Goal: Task Accomplishment & Management: Manage account settings

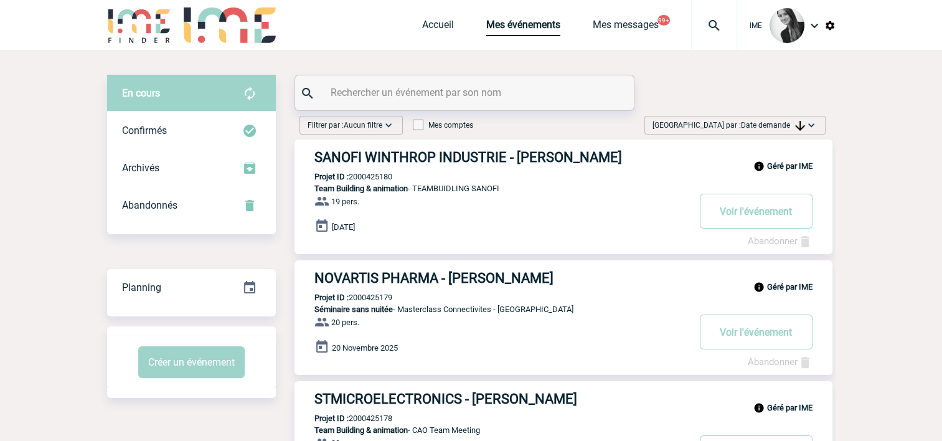
click at [777, 130] on span "[GEOGRAPHIC_DATA] par : Date demande" at bounding box center [729, 125] width 153 height 12
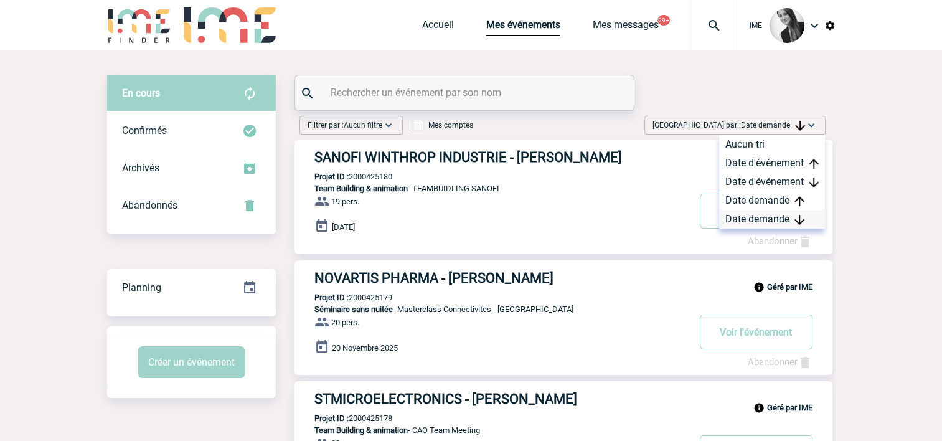
click at [775, 222] on div "Date demande" at bounding box center [772, 219] width 106 height 19
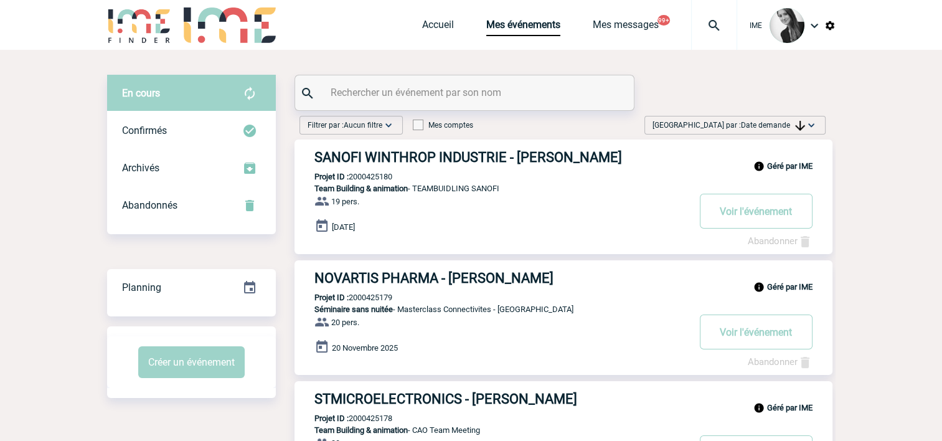
click at [777, 127] on span "Date demande" at bounding box center [773, 125] width 64 height 9
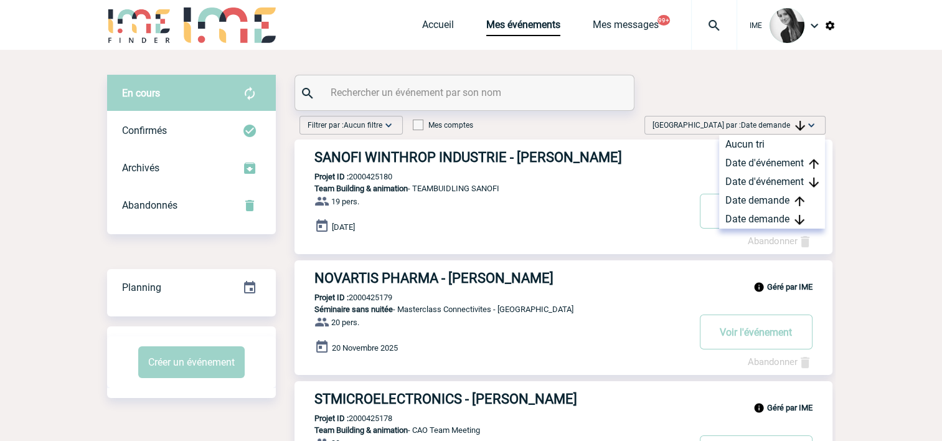
drag, startPoint x: 777, startPoint y: 224, endPoint x: 764, endPoint y: 234, distance: 16.4
click at [777, 224] on div "Date demande" at bounding box center [772, 219] width 106 height 19
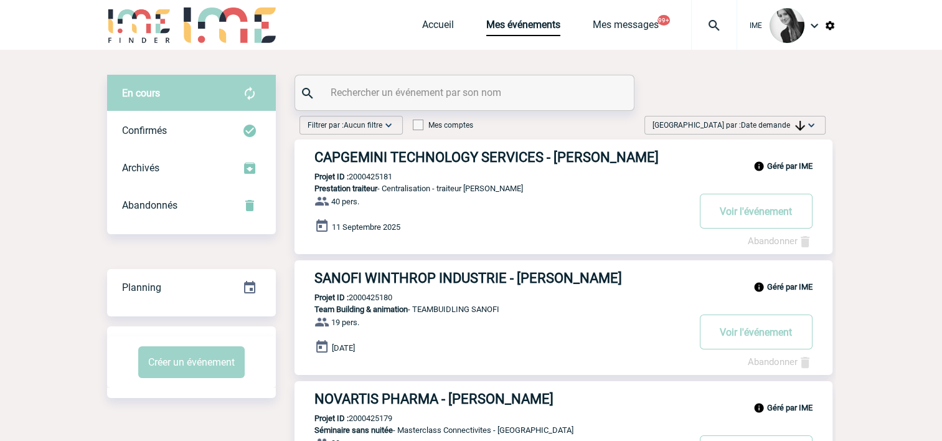
drag, startPoint x: 818, startPoint y: 130, endPoint x: 813, endPoint y: 145, distance: 15.8
click at [817, 130] on div "Trier par : Date demande Aucun tri Date d'événement Date d'événement Date deman…" at bounding box center [735, 125] width 181 height 19
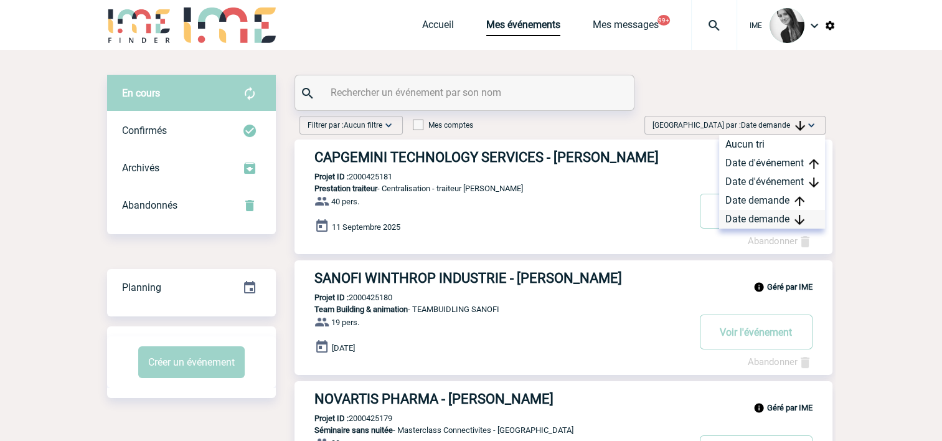
click at [773, 217] on div "Date demande" at bounding box center [772, 219] width 106 height 19
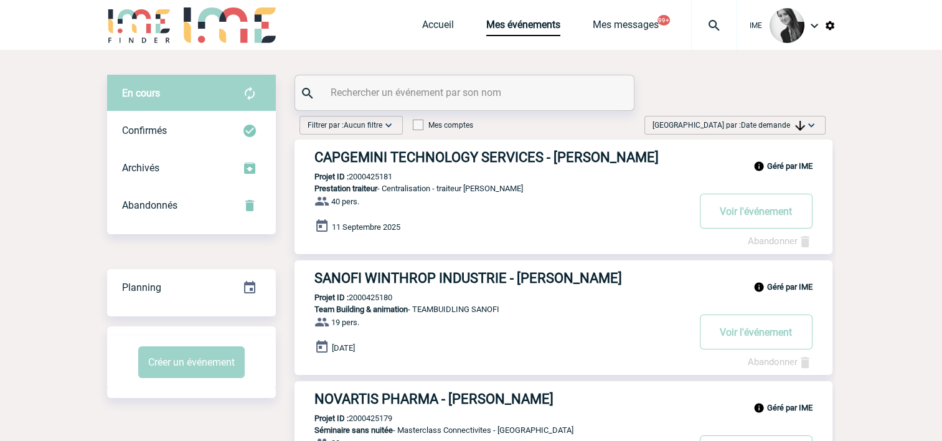
click at [755, 126] on span "Date demande" at bounding box center [773, 125] width 64 height 9
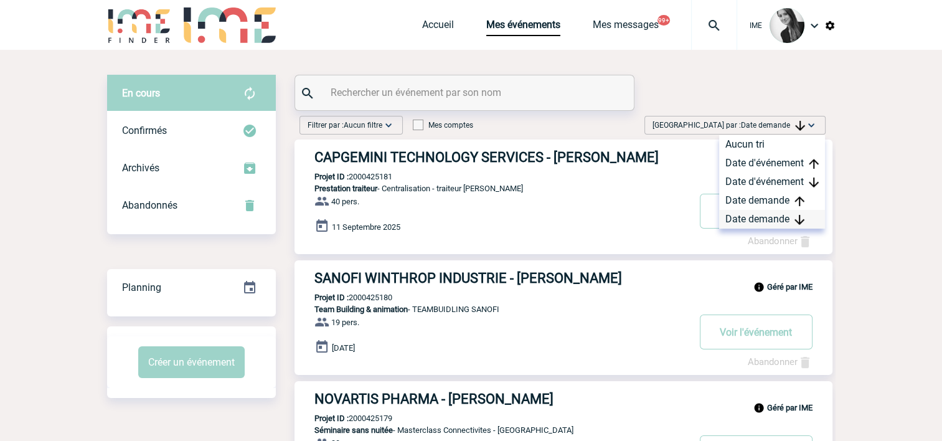
click at [752, 217] on div "Date demande" at bounding box center [772, 219] width 106 height 19
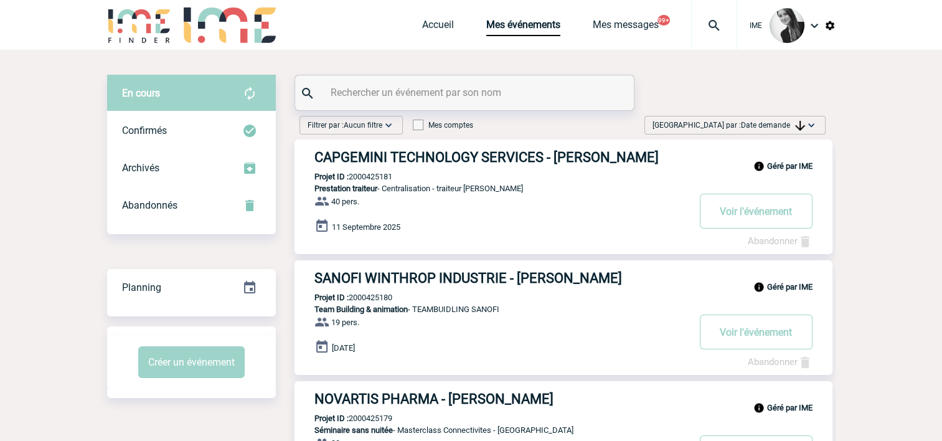
click at [760, 126] on span "Date demande" at bounding box center [773, 125] width 64 height 9
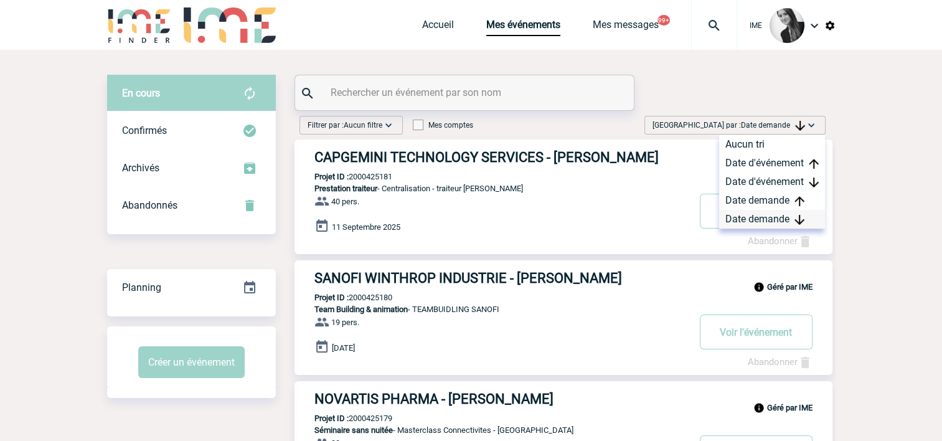
click at [760, 222] on div "Date demande" at bounding box center [772, 219] width 106 height 19
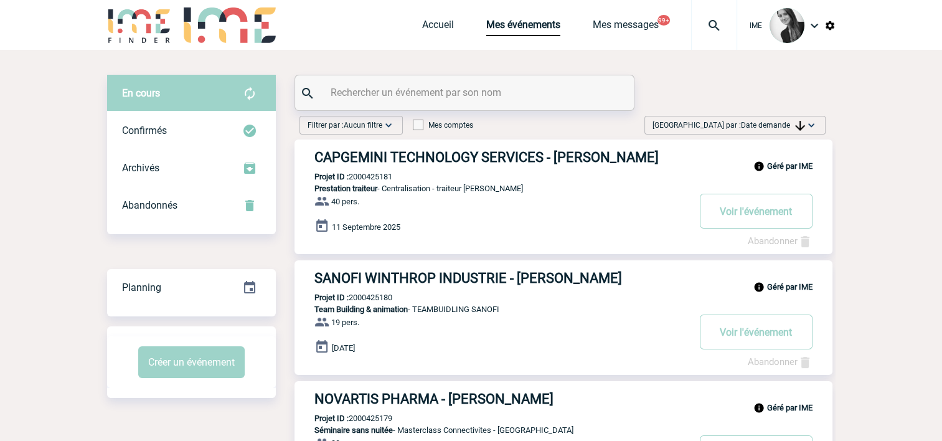
click at [759, 128] on span "Trier par : Date demande" at bounding box center [729, 125] width 153 height 12
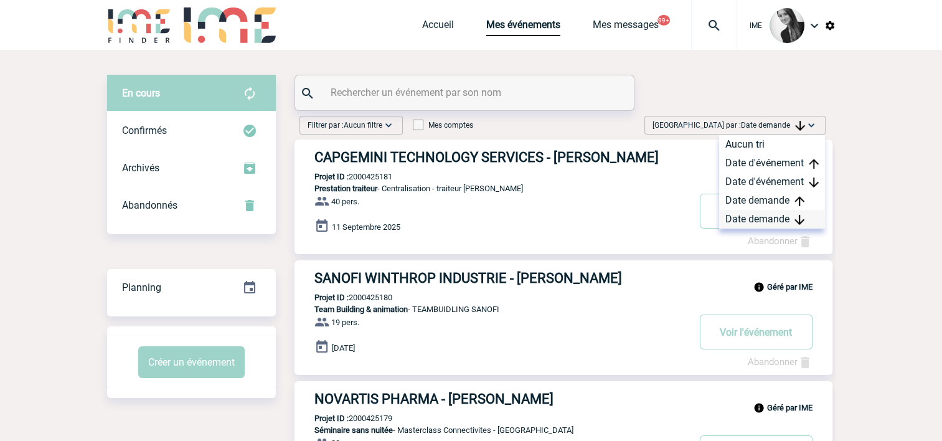
drag, startPoint x: 759, startPoint y: 128, endPoint x: 744, endPoint y: 217, distance: 89.7
click at [745, 217] on div "Date demande" at bounding box center [772, 219] width 106 height 19
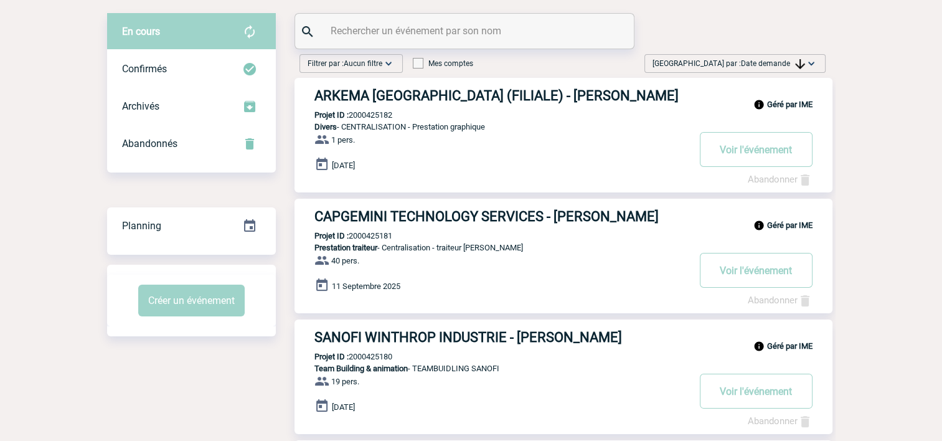
scroll to position [62, 0]
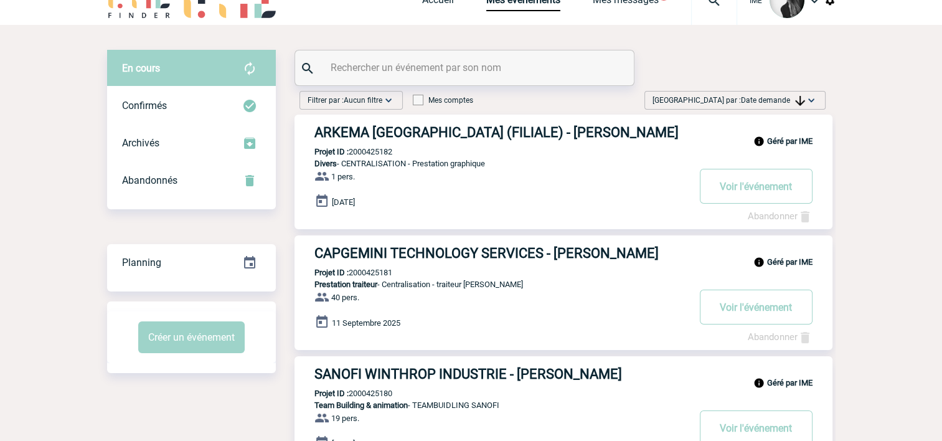
scroll to position [0, 0]
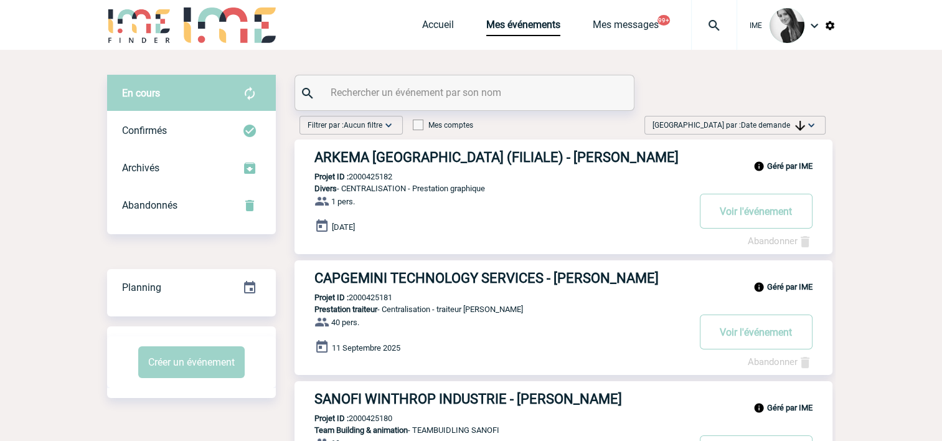
drag, startPoint x: 779, startPoint y: 126, endPoint x: 783, endPoint y: 139, distance: 13.6
click at [780, 127] on span "Date demande" at bounding box center [773, 125] width 64 height 9
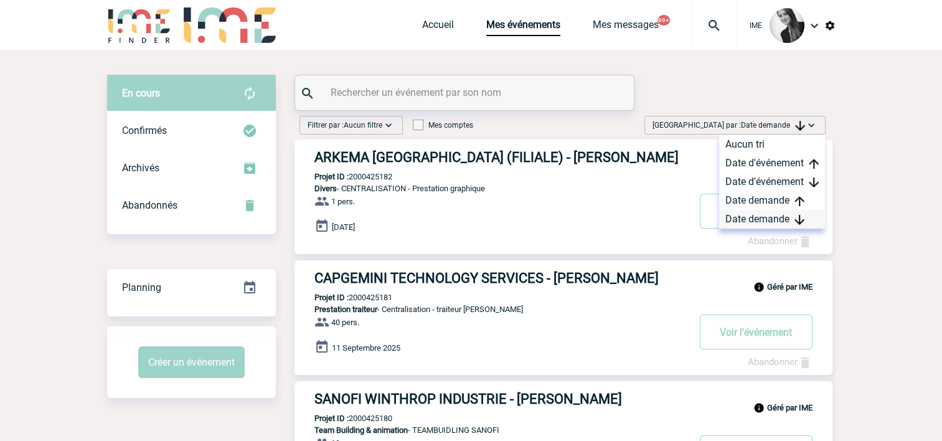
click at [773, 219] on div "Date demande" at bounding box center [772, 219] width 106 height 19
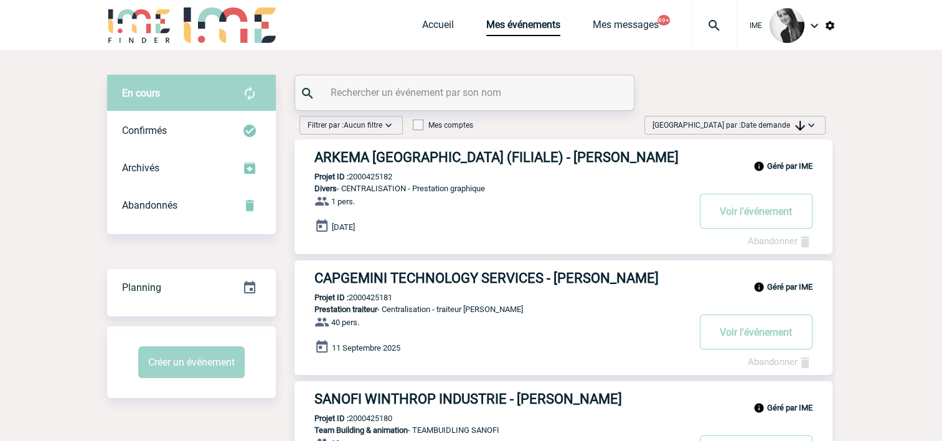
click at [785, 119] on span "Trier par : Date demande" at bounding box center [729, 125] width 153 height 12
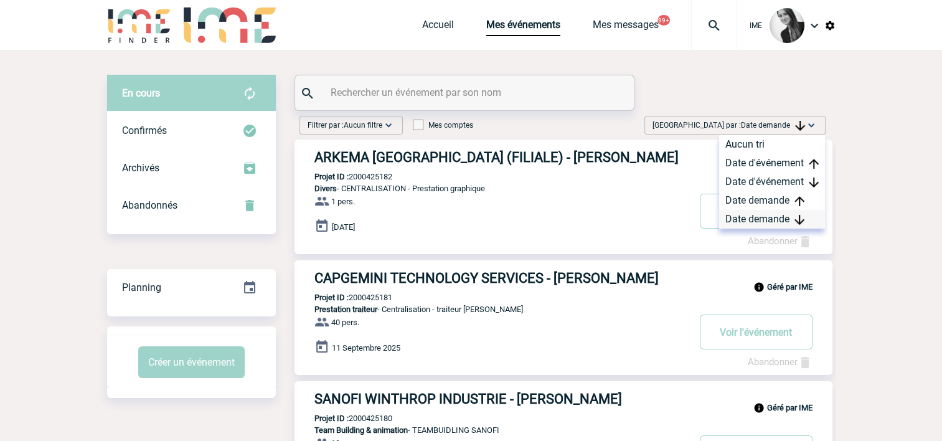
click at [758, 224] on div "Date demande" at bounding box center [772, 219] width 106 height 19
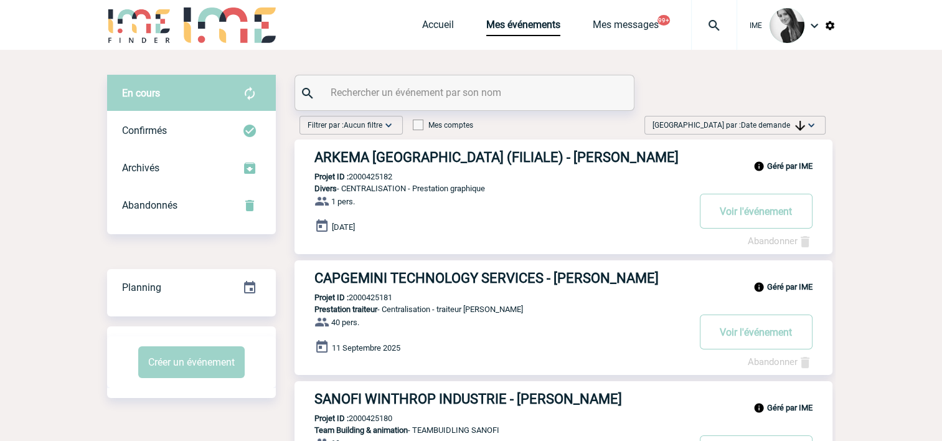
click at [789, 123] on span "Date demande" at bounding box center [773, 125] width 64 height 9
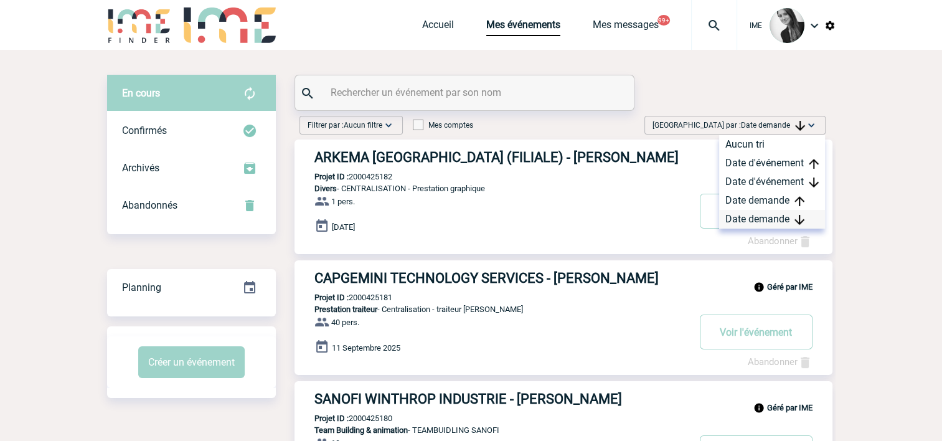
click at [770, 219] on div "Date demande" at bounding box center [772, 219] width 106 height 19
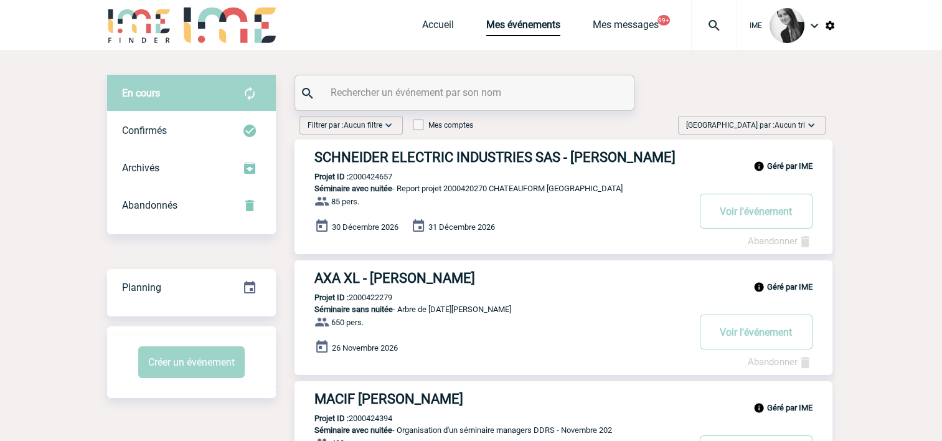
drag, startPoint x: 795, startPoint y: 123, endPoint x: 810, endPoint y: 209, distance: 87.3
click at [795, 126] on span "Aucun tri" at bounding box center [790, 125] width 31 height 9
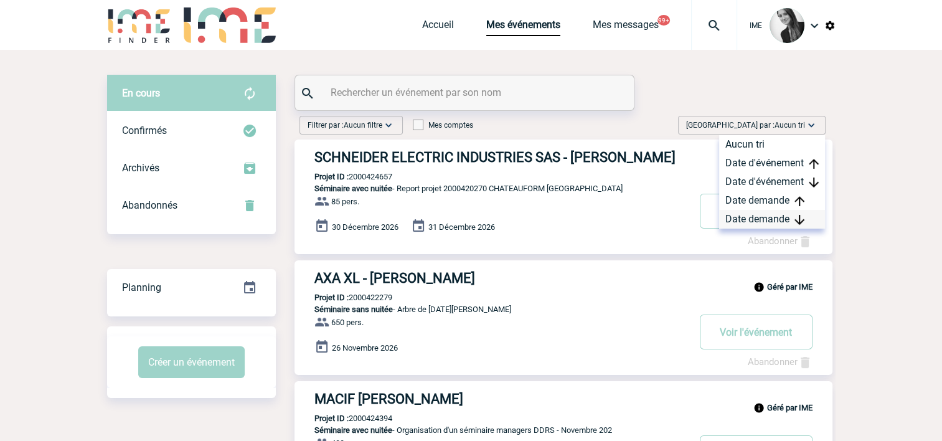
click at [808, 217] on div "Date demande" at bounding box center [772, 219] width 106 height 19
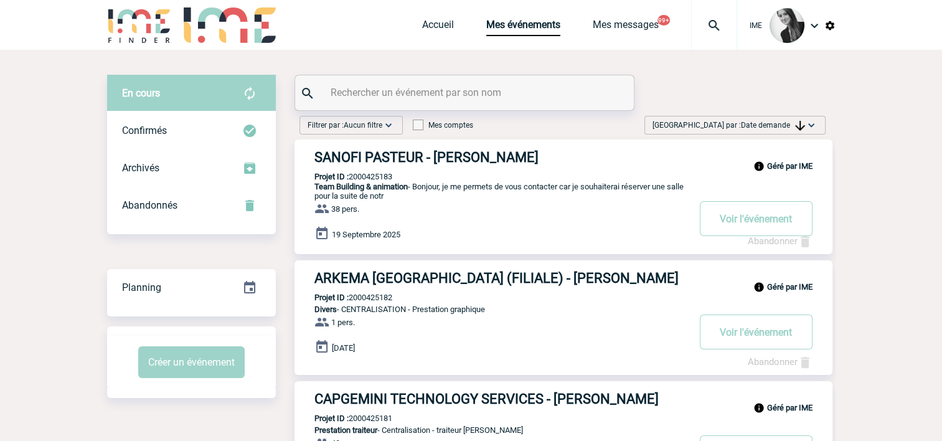
drag, startPoint x: 905, startPoint y: 234, endPoint x: 864, endPoint y: 267, distance: 52.2
drag, startPoint x: 498, startPoint y: 210, endPoint x: 509, endPoint y: 220, distance: 15.0
click at [509, 220] on div "Géré par IME SANOFI PASTEUR - Eleana MENIRI Projet ID : 2000425183 Team Buildin…" at bounding box center [564, 196] width 538 height 115
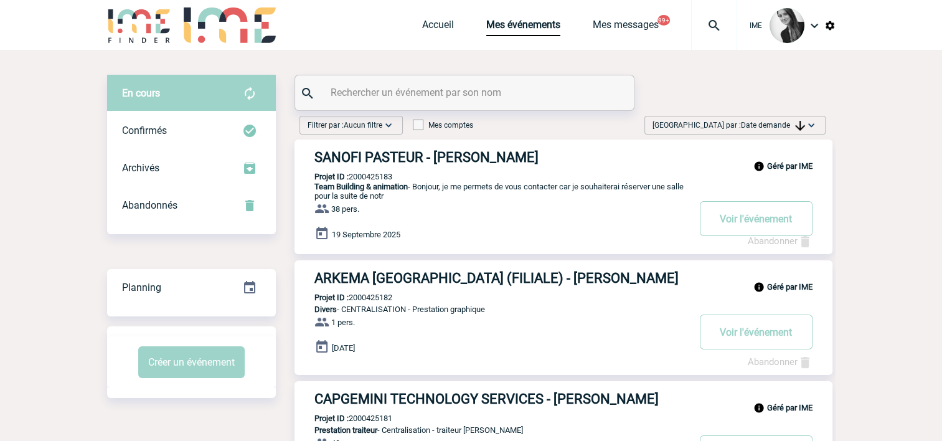
click at [770, 127] on span "Date demande" at bounding box center [773, 125] width 64 height 9
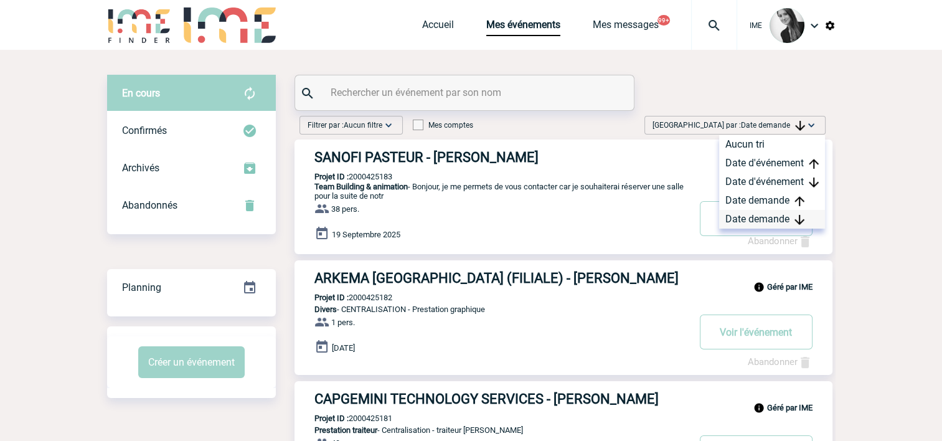
click at [764, 220] on div "Date demande" at bounding box center [772, 219] width 106 height 19
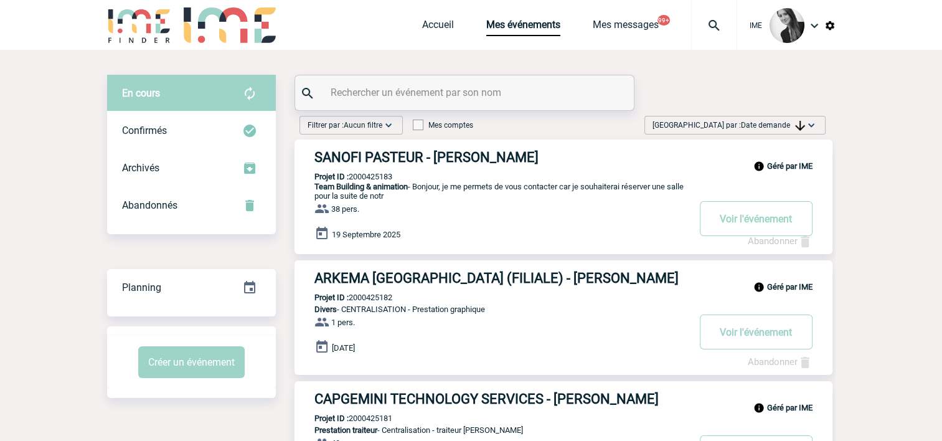
click at [796, 121] on img at bounding box center [800, 126] width 10 height 10
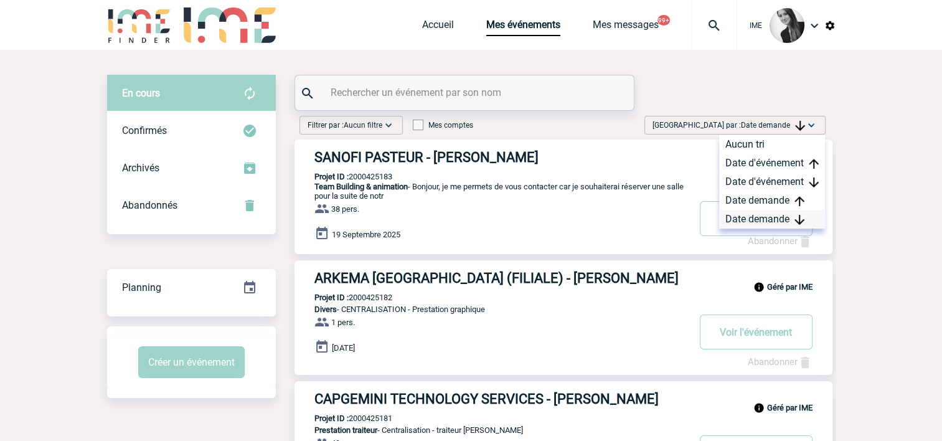
click at [760, 214] on div "Date demande" at bounding box center [772, 219] width 106 height 19
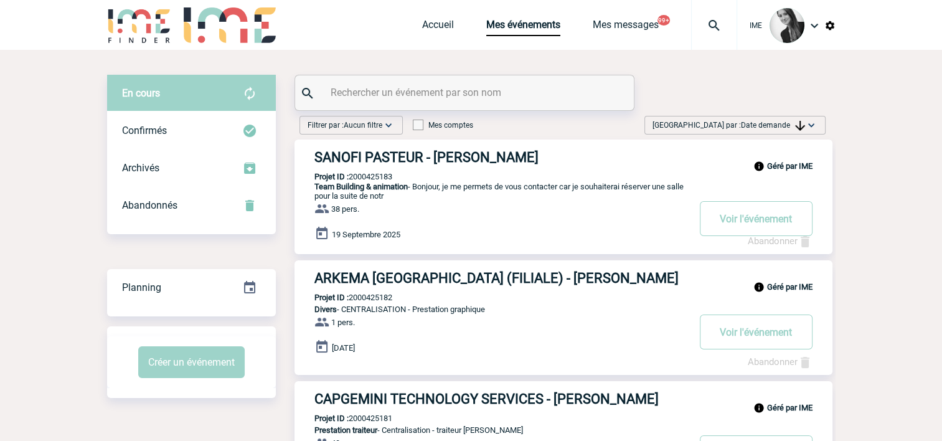
click at [398, 92] on input "text" at bounding box center [466, 92] width 277 height 18
click at [389, 93] on input "text" at bounding box center [466, 92] width 277 height 18
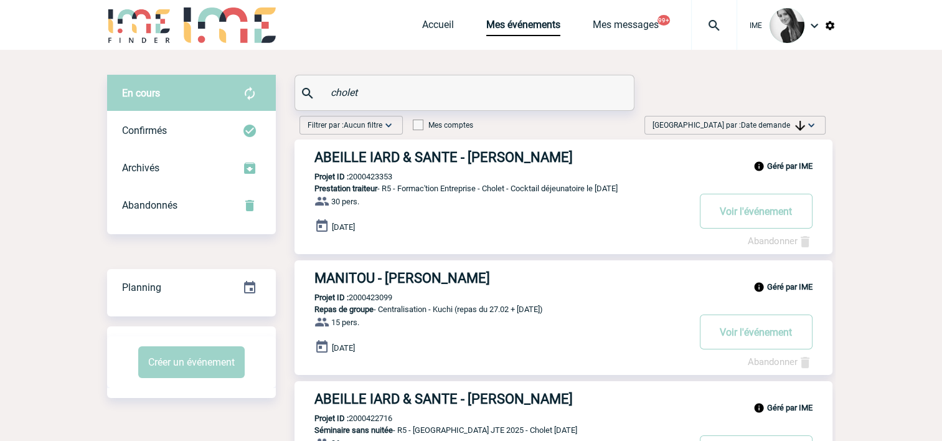
type input "cholet"
drag, startPoint x: 775, startPoint y: 124, endPoint x: 780, endPoint y: 153, distance: 29.1
click at [775, 123] on span "Date demande" at bounding box center [773, 125] width 64 height 9
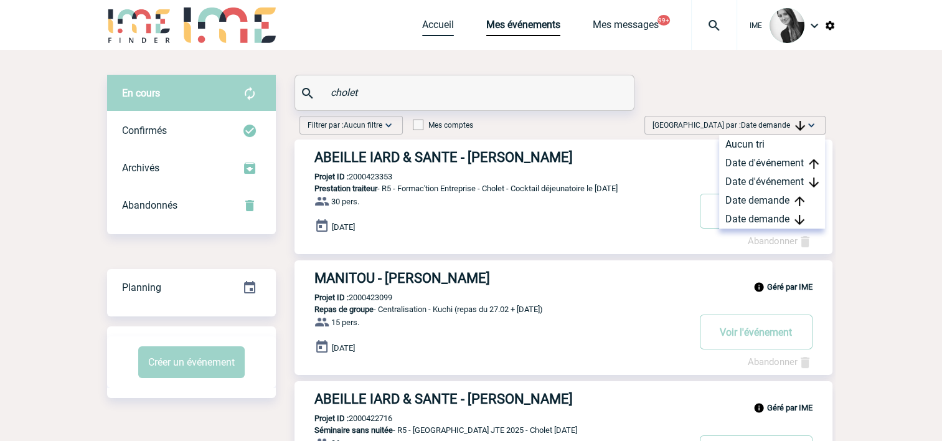
click at [438, 24] on link "Accueil" at bounding box center [438, 27] width 32 height 17
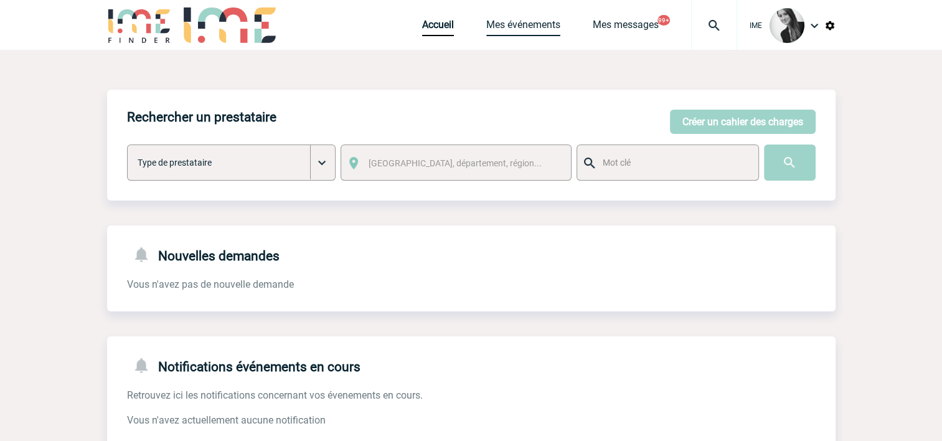
click at [529, 22] on link "Mes événements" at bounding box center [523, 27] width 74 height 17
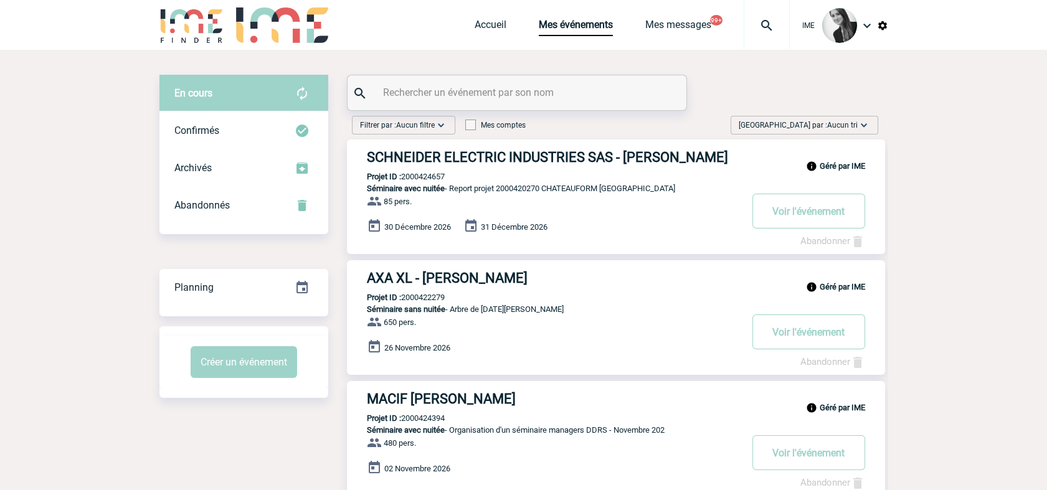
click at [809, 125] on span "Trier par : Aucun tri" at bounding box center [798, 125] width 119 height 12
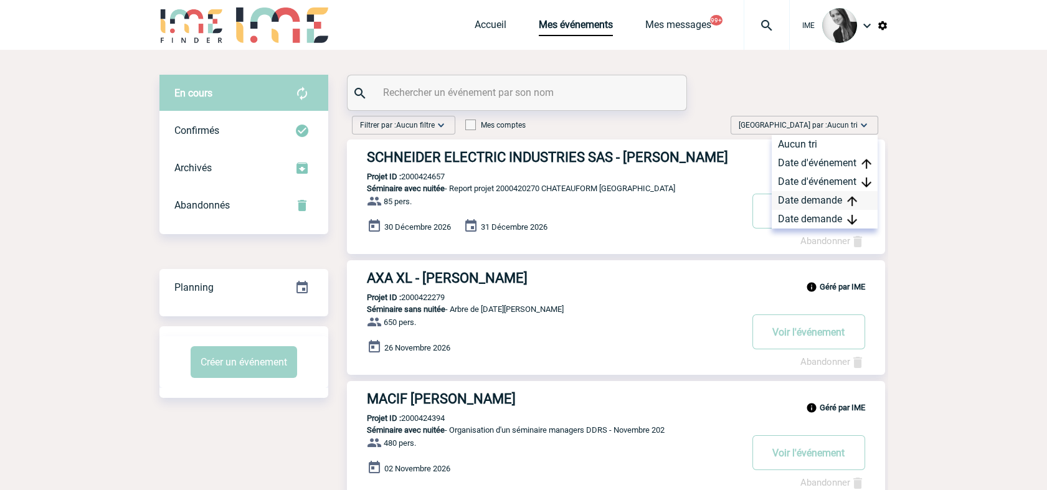
click at [807, 206] on div "Date demande" at bounding box center [825, 200] width 106 height 19
click at [796, 219] on div "Date demande" at bounding box center [825, 219] width 106 height 19
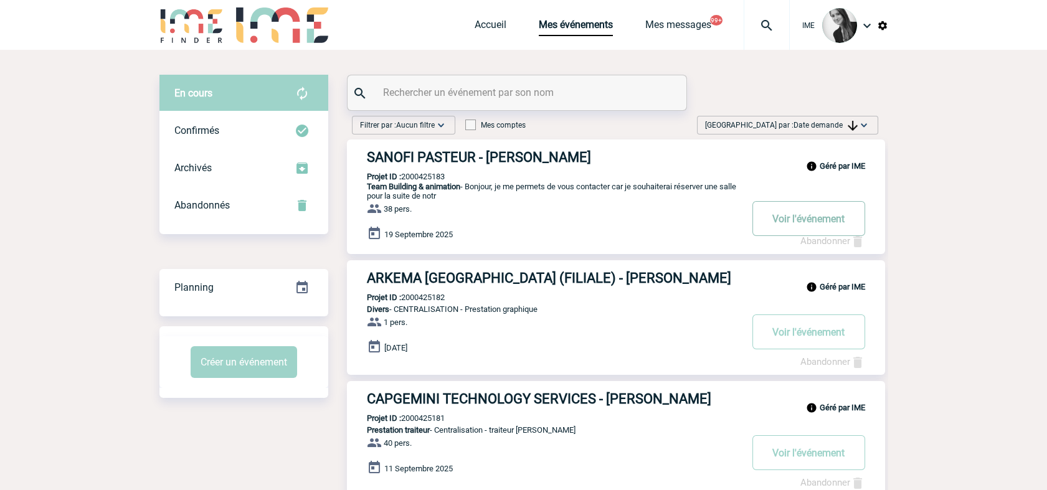
drag, startPoint x: 769, startPoint y: 229, endPoint x: 762, endPoint y: 227, distance: 7.3
click at [769, 229] on button "Voir l'événement" at bounding box center [808, 218] width 113 height 35
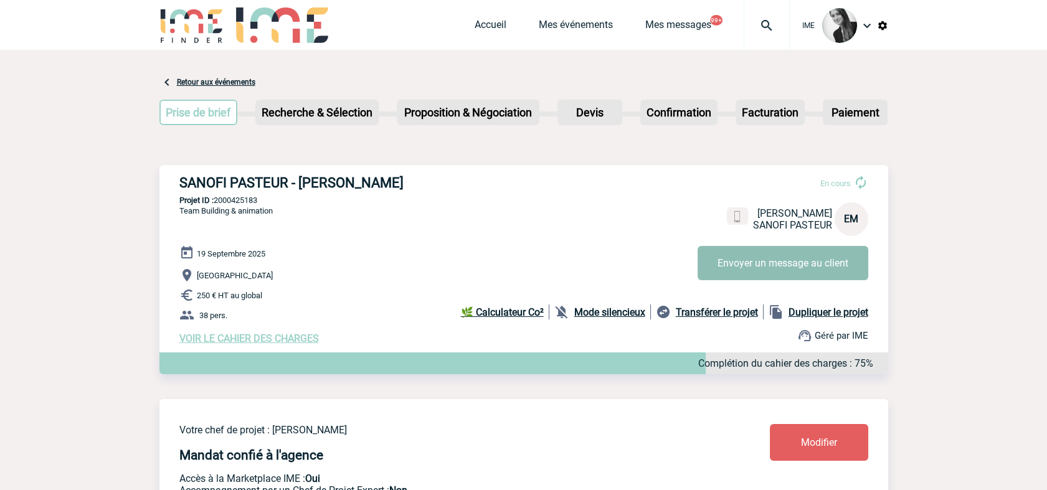
click at [791, 260] on button "Envoyer un message au client" at bounding box center [782, 263] width 171 height 34
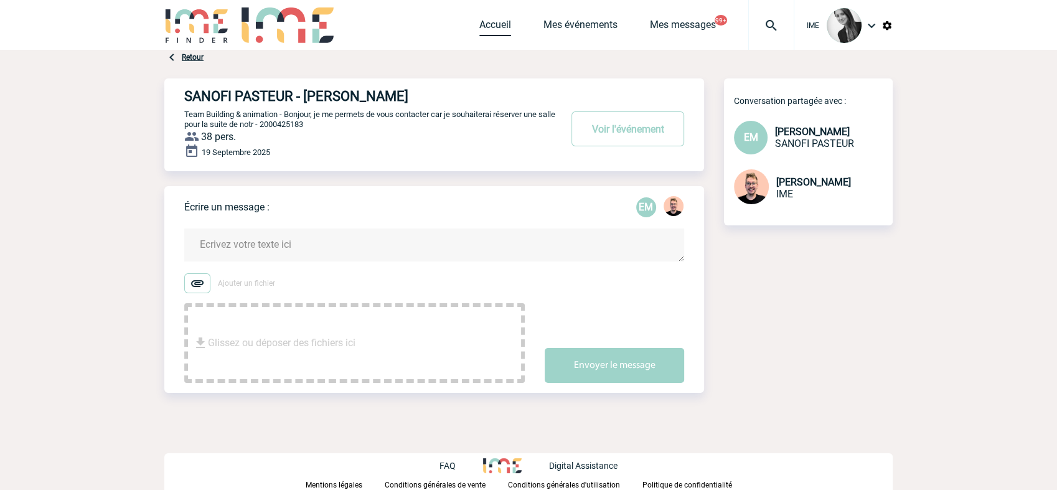
click at [493, 25] on link "Accueil" at bounding box center [495, 27] width 32 height 17
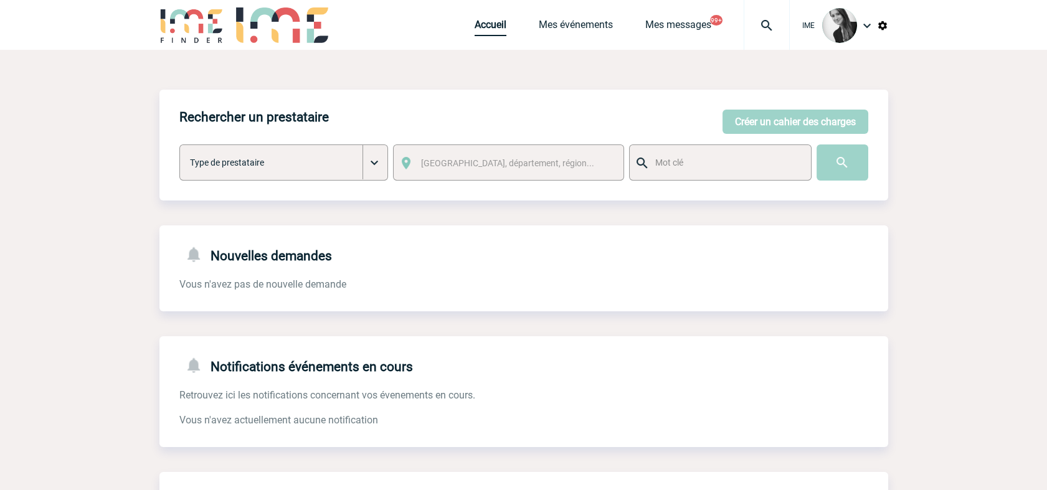
click at [483, 24] on link "Accueil" at bounding box center [491, 27] width 32 height 17
click at [483, 31] on link "Accueil" at bounding box center [491, 27] width 32 height 17
click at [489, 23] on link "Accueil" at bounding box center [491, 27] width 32 height 17
click at [592, 29] on link "Mes événements" at bounding box center [576, 27] width 74 height 17
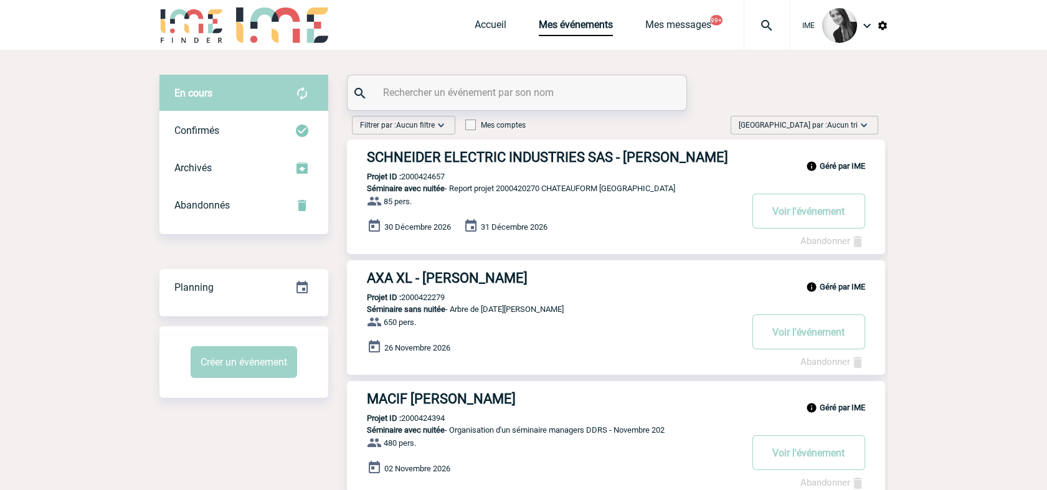
click at [833, 125] on span "Aucun tri" at bounding box center [842, 125] width 31 height 9
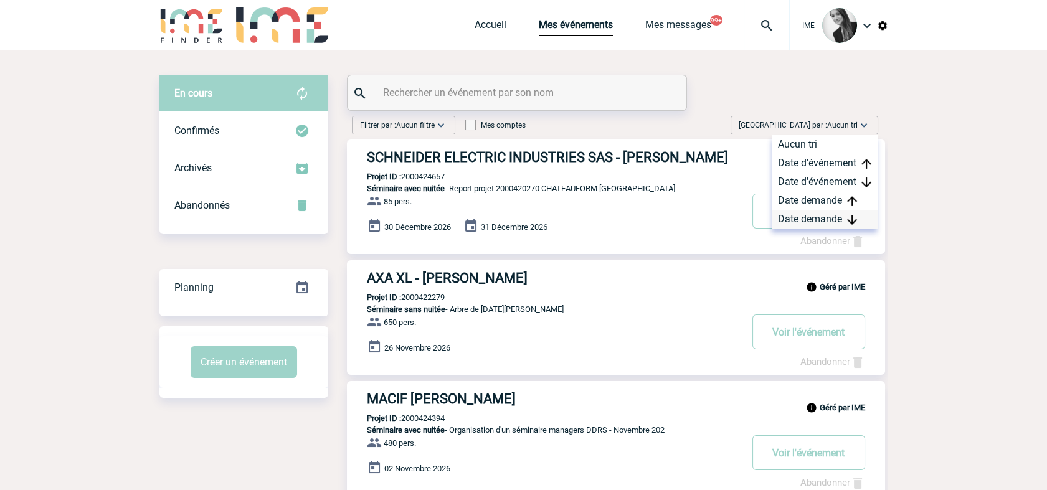
click at [829, 221] on div "Date demande" at bounding box center [825, 219] width 106 height 19
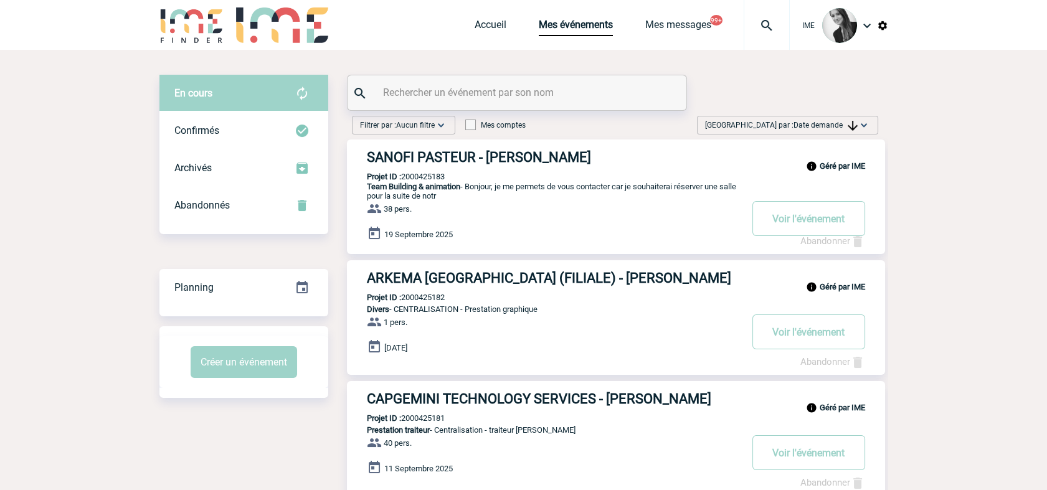
click at [849, 125] on img at bounding box center [853, 126] width 10 height 10
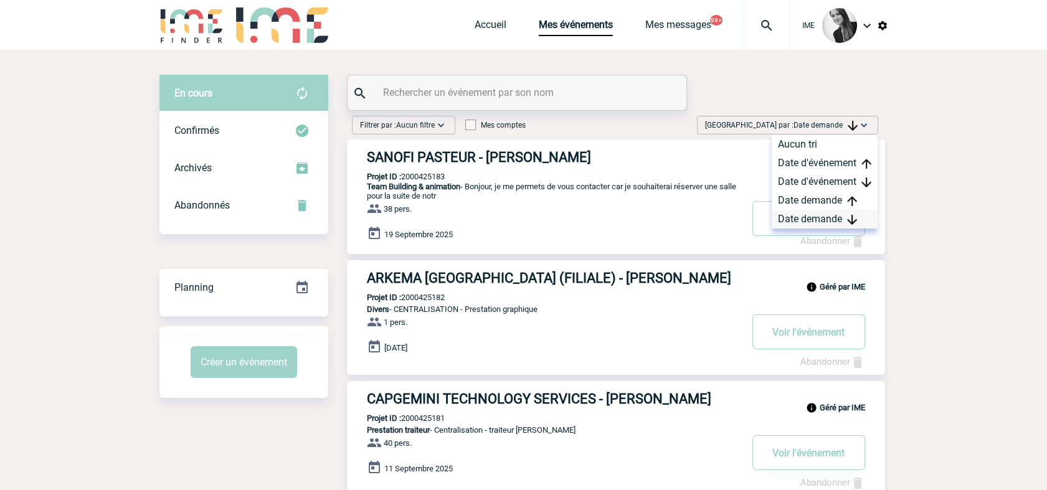
click at [817, 226] on div "Date demande" at bounding box center [825, 219] width 106 height 19
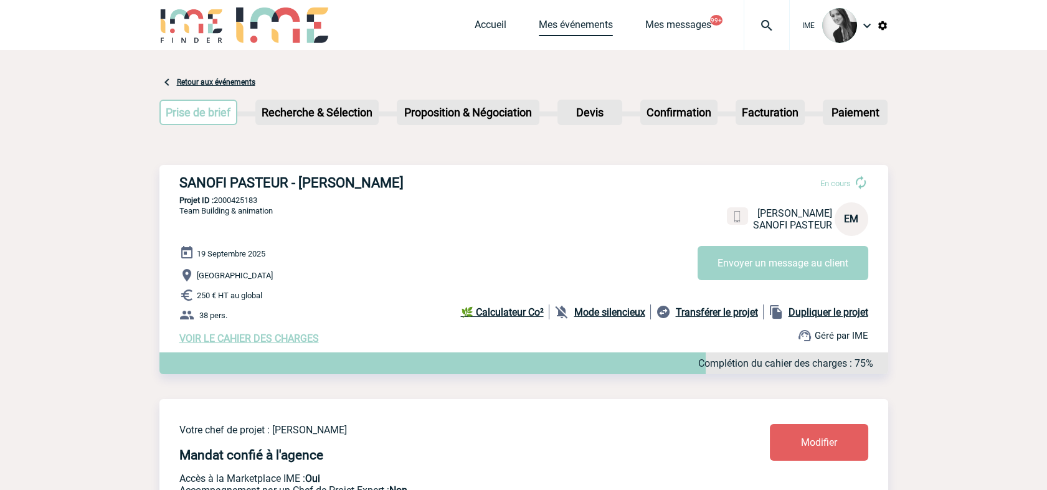
click at [574, 22] on link "Mes événements" at bounding box center [576, 27] width 74 height 17
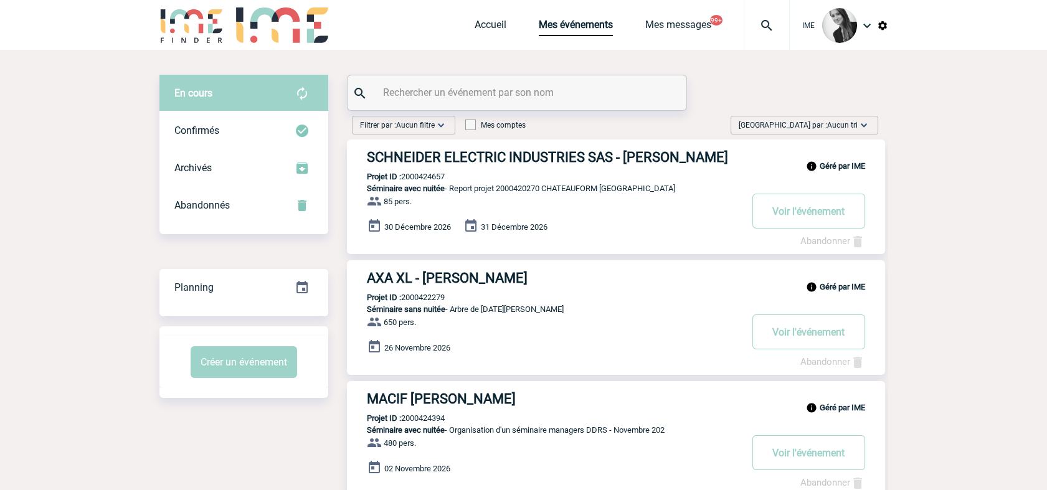
drag, startPoint x: 837, startPoint y: 121, endPoint x: 833, endPoint y: 211, distance: 89.7
click at [837, 122] on span "Aucun tri" at bounding box center [842, 125] width 31 height 9
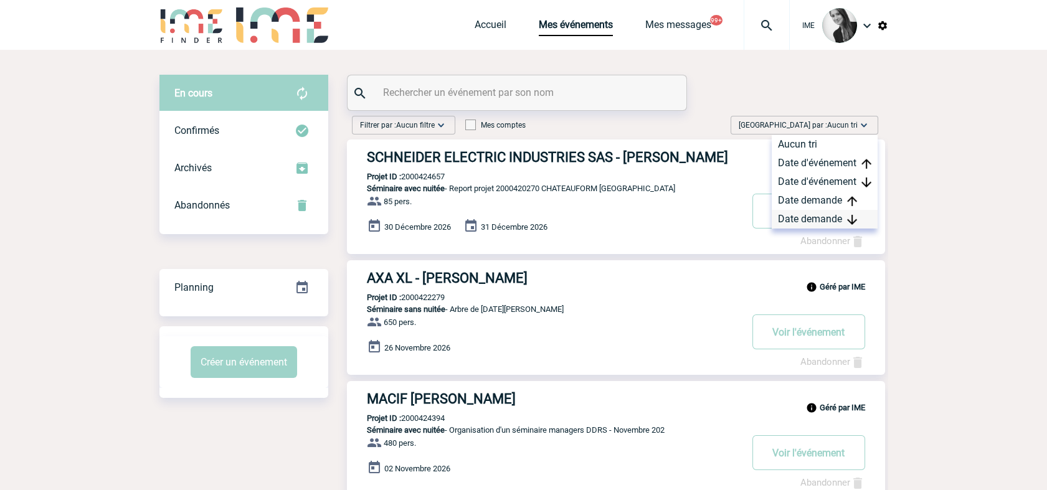
click at [831, 224] on div "Date demande" at bounding box center [825, 219] width 106 height 19
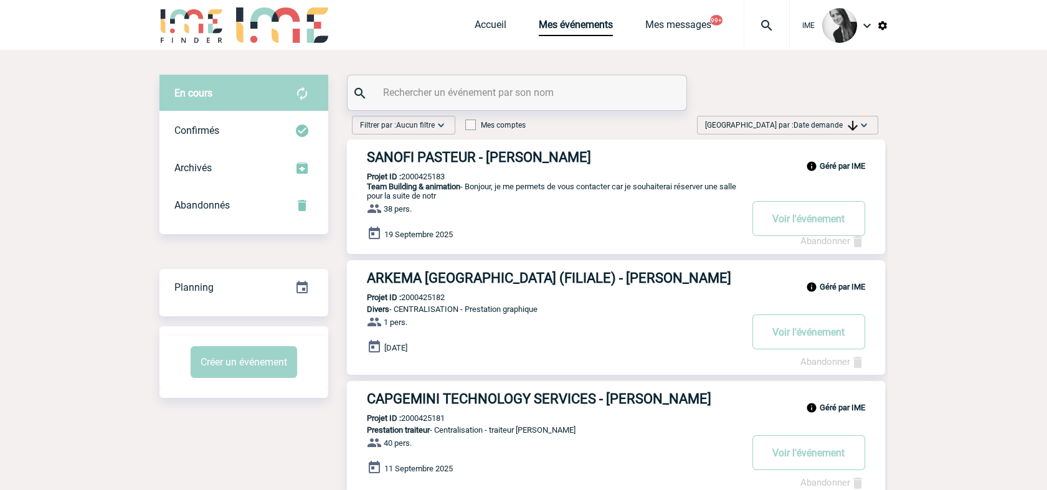
click at [841, 122] on span "Date demande" at bounding box center [825, 125] width 64 height 9
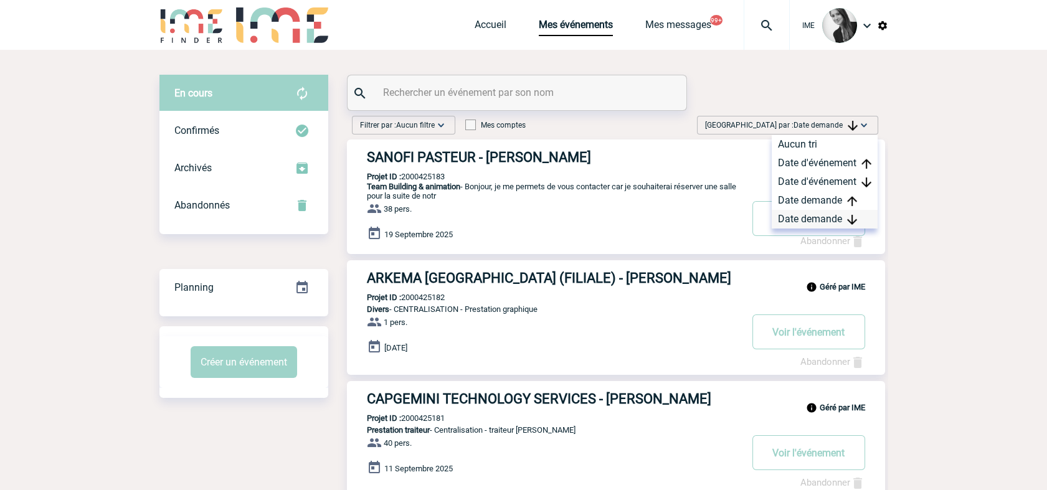
click at [821, 214] on div "Date demande" at bounding box center [825, 219] width 106 height 19
